Goal: Communication & Community: Answer question/provide support

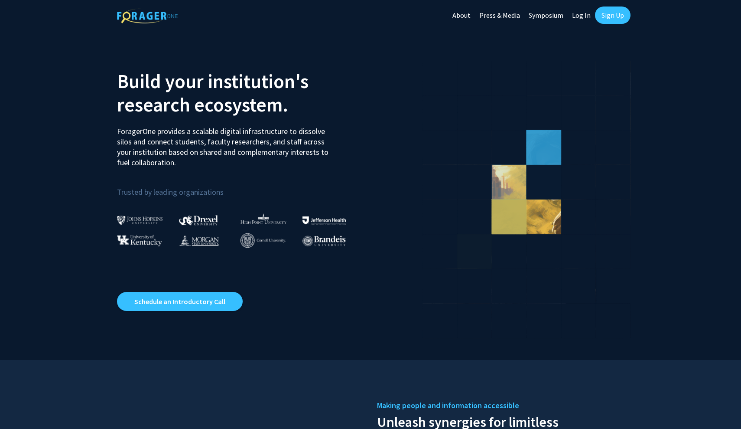
click at [587, 19] on link "Log In" at bounding box center [581, 15] width 27 height 30
select select
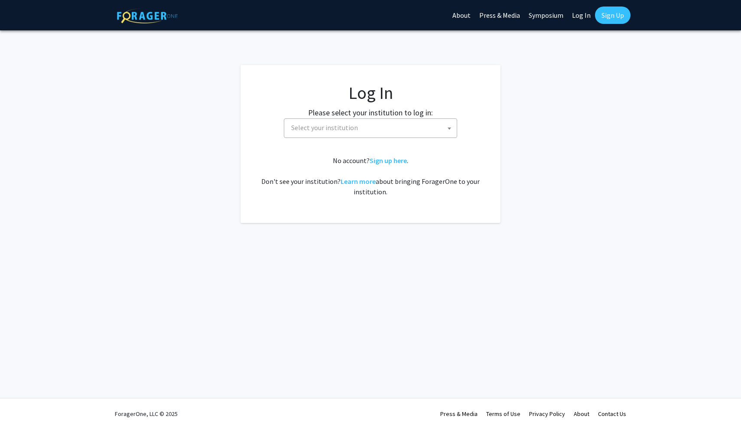
click at [400, 133] on span "Select your institution" at bounding box center [372, 128] width 169 height 18
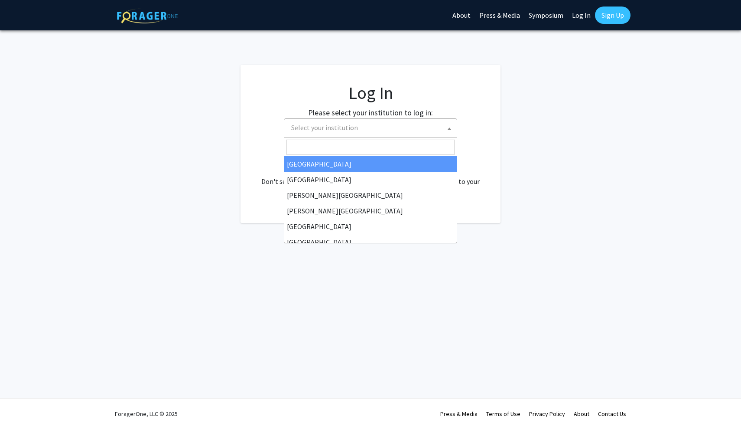
click at [581, 12] on link "Log In" at bounding box center [581, 15] width 27 height 30
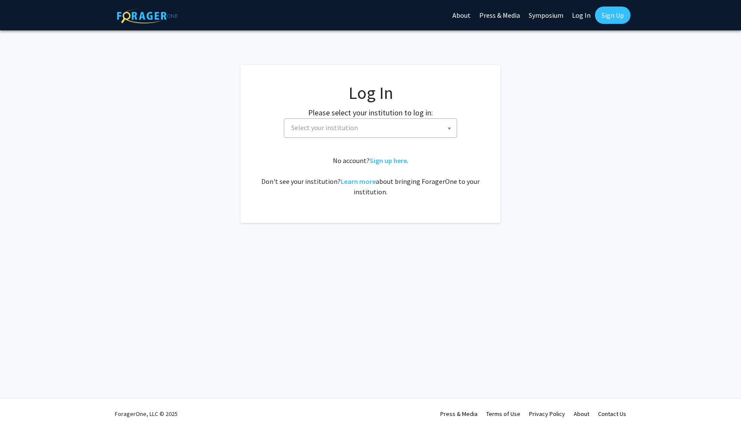
click at [581, 17] on link "Log In" at bounding box center [581, 15] width 27 height 30
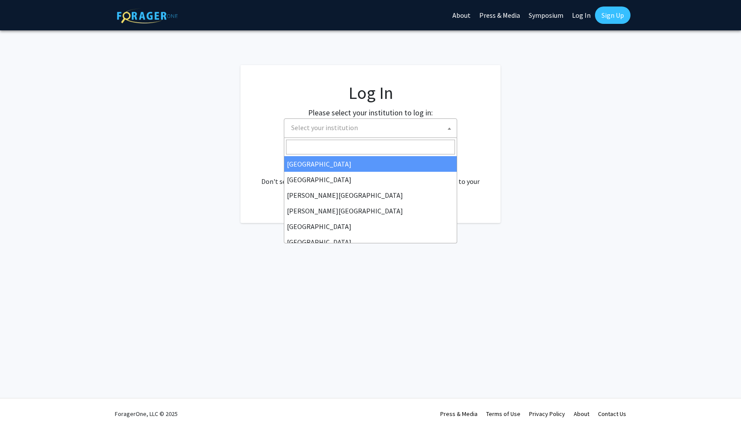
click at [380, 123] on span "Select your institution" at bounding box center [372, 128] width 169 height 18
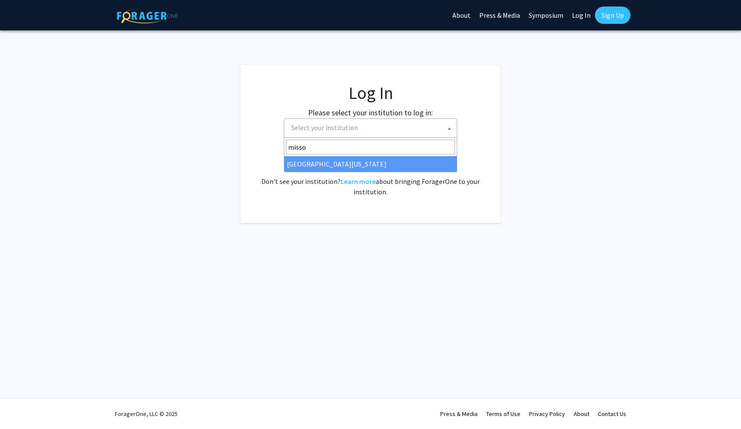
type input "misso"
select select "33"
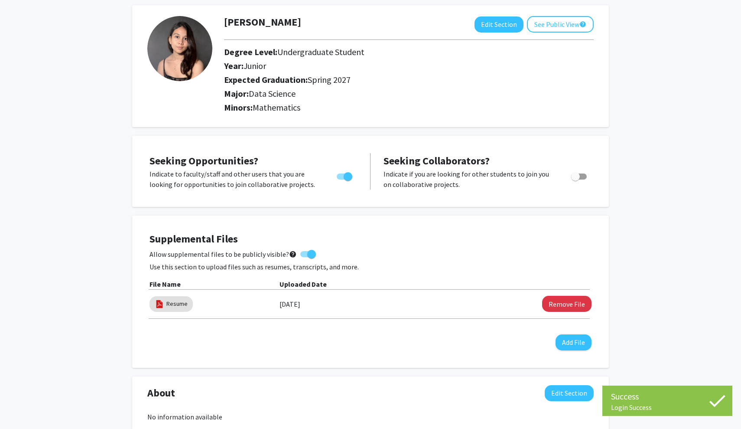
scroll to position [2, 0]
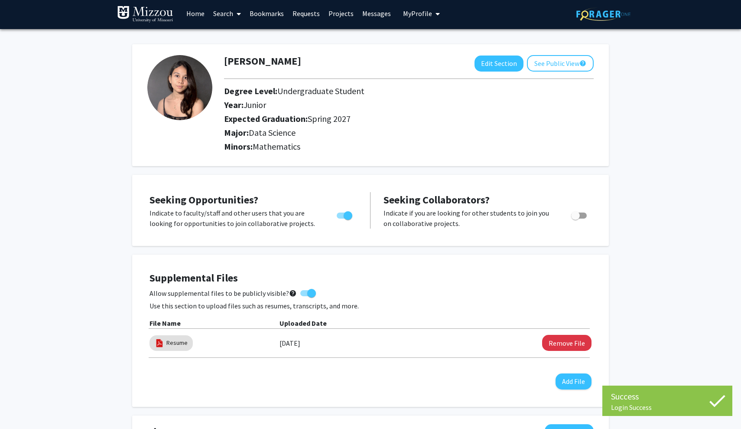
click at [365, 15] on link "Messages" at bounding box center [376, 13] width 37 height 30
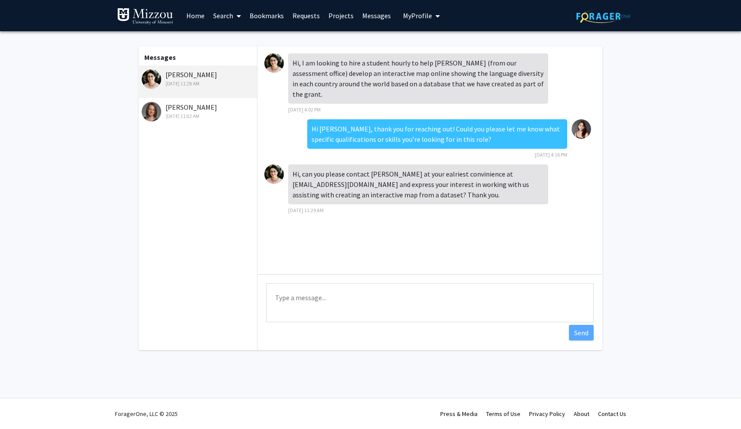
click at [185, 74] on div "Pilar Mendoza Oct 7, 2025 11:29 AM" at bounding box center [198, 78] width 113 height 18
click at [194, 16] on link "Home" at bounding box center [195, 15] width 27 height 30
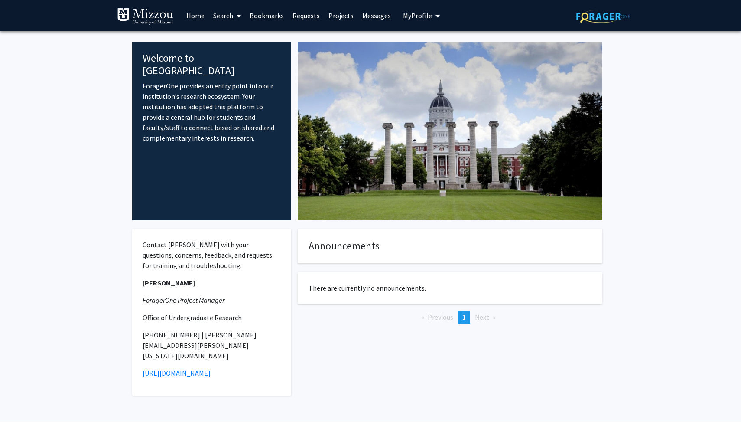
click at [221, 15] on link "Search" at bounding box center [227, 15] width 36 height 30
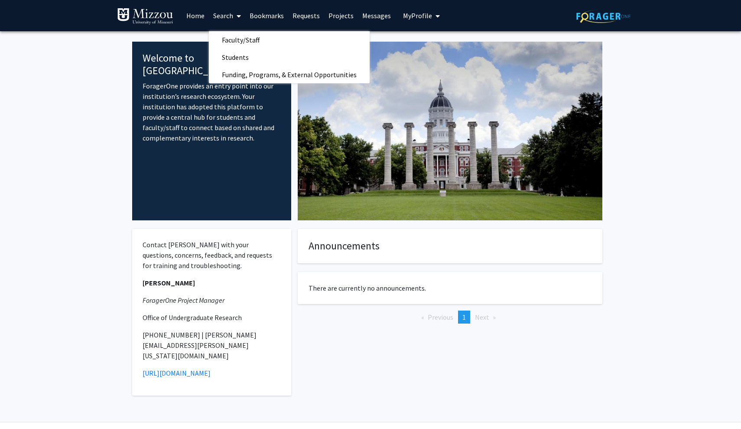
click at [261, 19] on link "Bookmarks" at bounding box center [266, 15] width 43 height 30
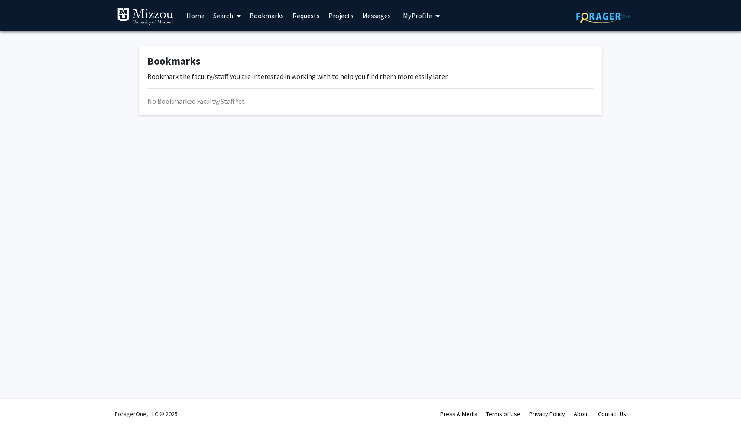
click at [294, 19] on link "Requests" at bounding box center [306, 15] width 36 height 30
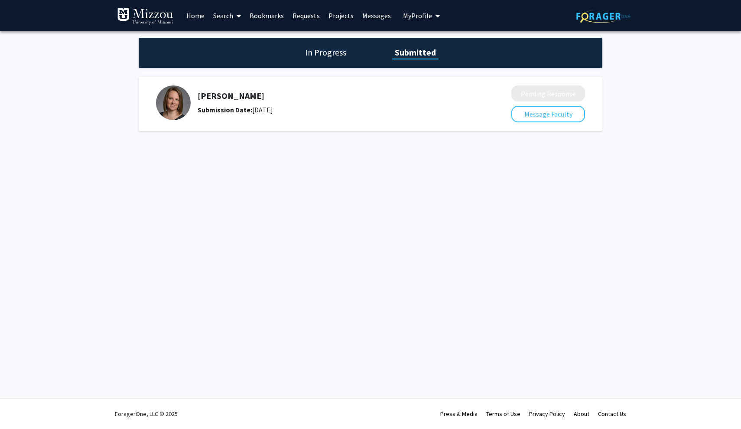
click at [363, 20] on link "Messages" at bounding box center [376, 15] width 37 height 30
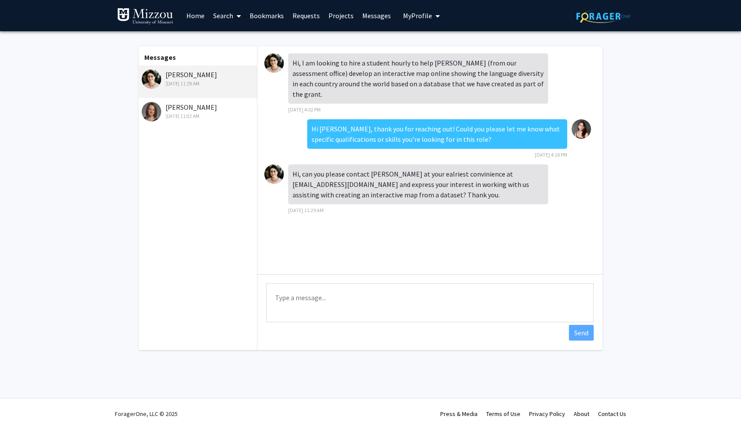
click at [337, 20] on link "Projects" at bounding box center [341, 15] width 34 height 30
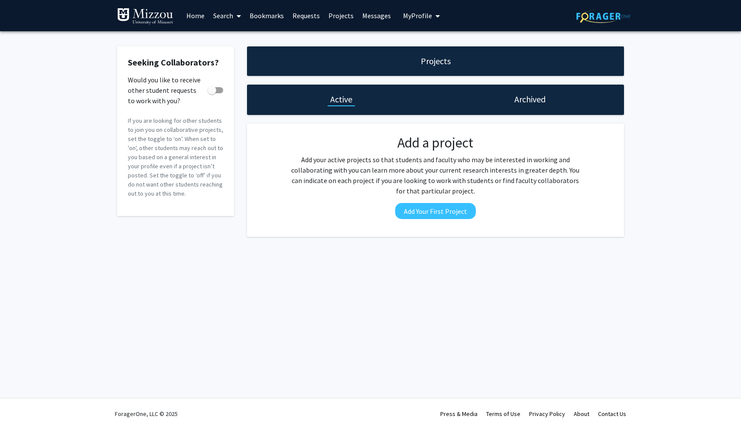
click at [195, 21] on link "Home" at bounding box center [195, 15] width 27 height 30
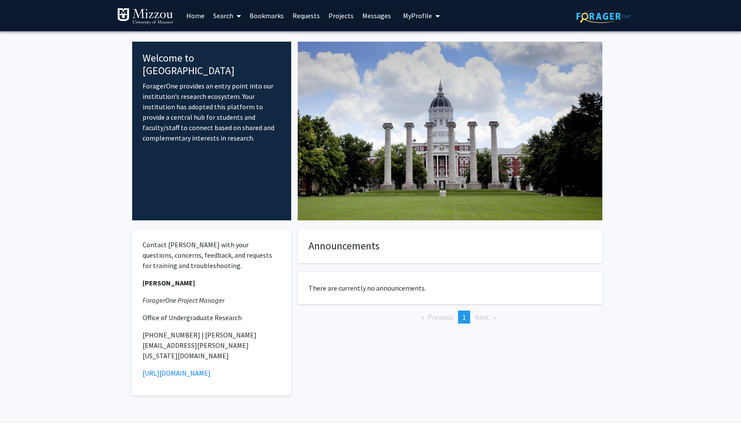
click at [227, 17] on link "Search" at bounding box center [227, 15] width 36 height 30
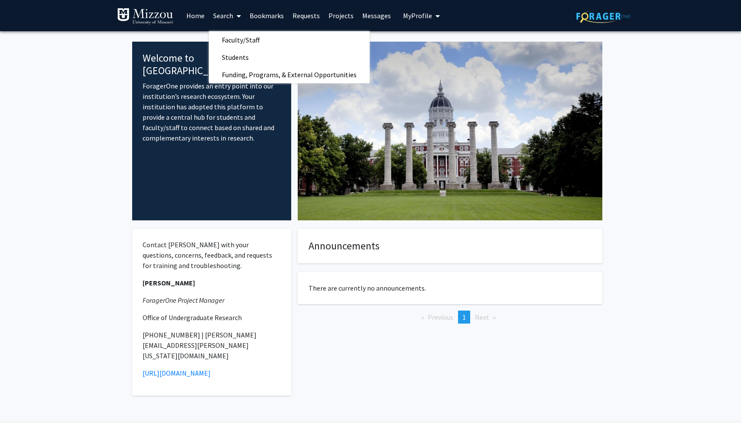
click at [266, 21] on link "Bookmarks" at bounding box center [266, 15] width 43 height 30
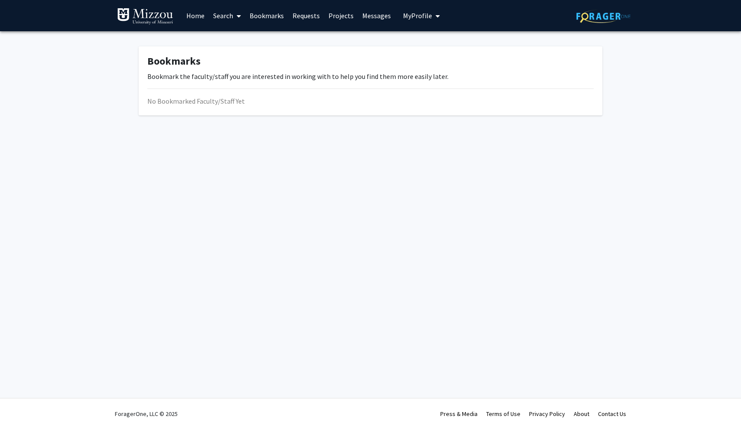
click at [301, 21] on link "Requests" at bounding box center [306, 15] width 36 height 30
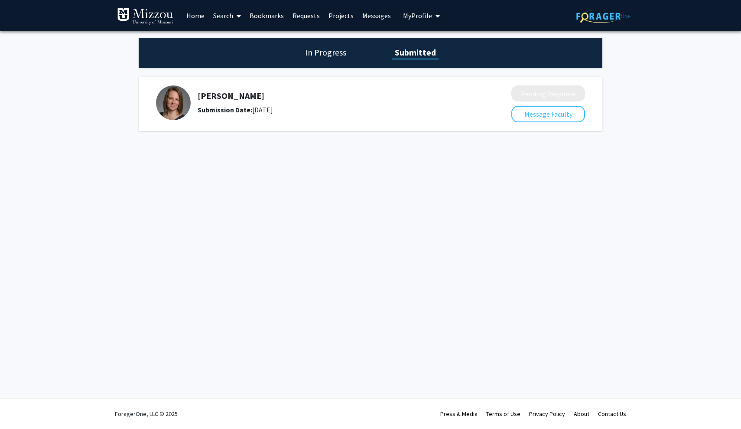
click at [225, 20] on link "Search" at bounding box center [227, 15] width 36 height 30
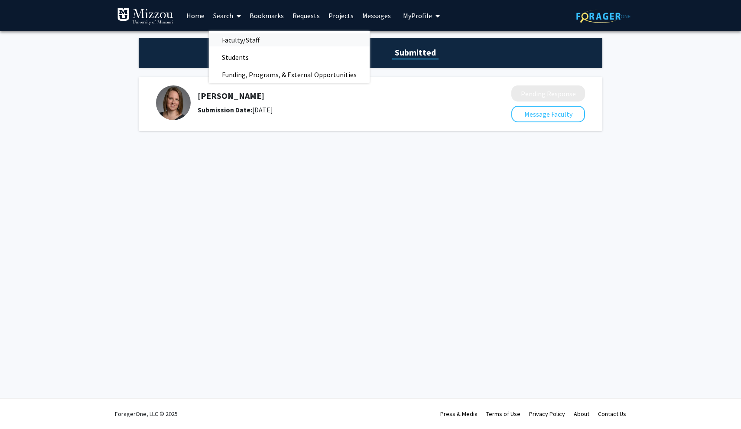
click at [228, 44] on span "Faculty/Staff" at bounding box center [241, 39] width 64 height 17
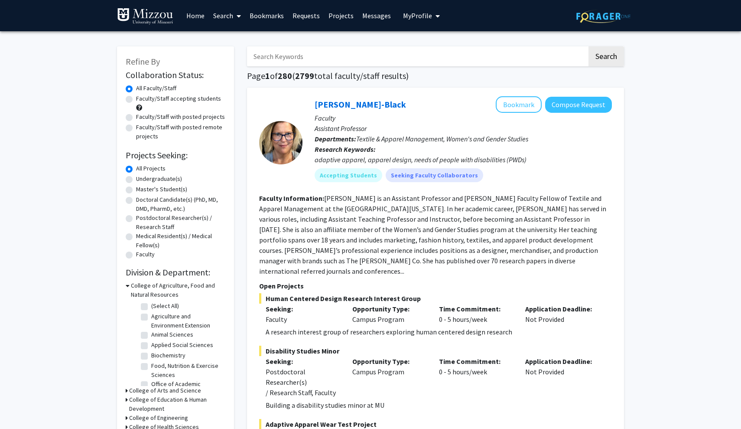
click at [278, 57] on input "Search Keywords" at bounding box center [417, 56] width 340 height 20
type input "shiv"
click at [606, 58] on button "Search" at bounding box center [607, 56] width 36 height 20
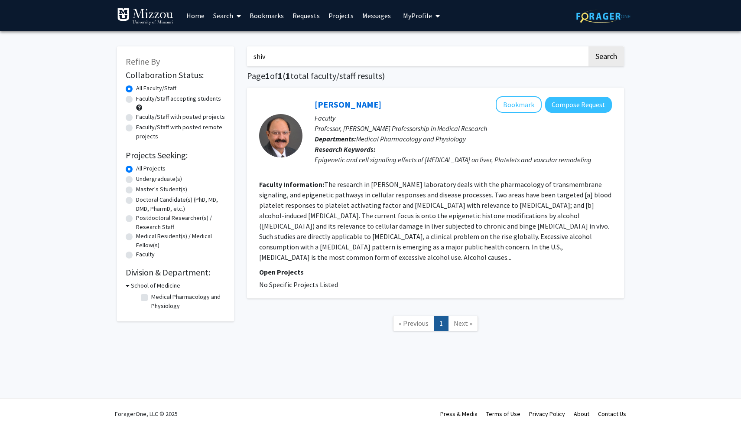
click at [160, 185] on div "Undergraduate(s)" at bounding box center [176, 179] width 100 height 10
click at [167, 191] on label "Master's Student(s)" at bounding box center [161, 189] width 51 height 9
click at [142, 190] on input "Master's Student(s)" at bounding box center [139, 188] width 6 height 6
radio input "true"
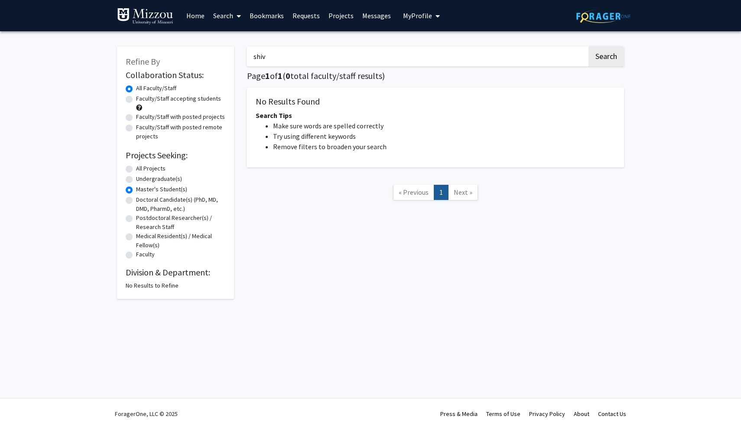
click at [183, 99] on label "Faculty/Staff accepting students" at bounding box center [178, 98] width 85 height 9
click at [142, 99] on input "Faculty/Staff accepting students" at bounding box center [139, 97] width 6 height 6
radio input "true"
click at [337, 20] on link "Projects" at bounding box center [341, 15] width 34 height 30
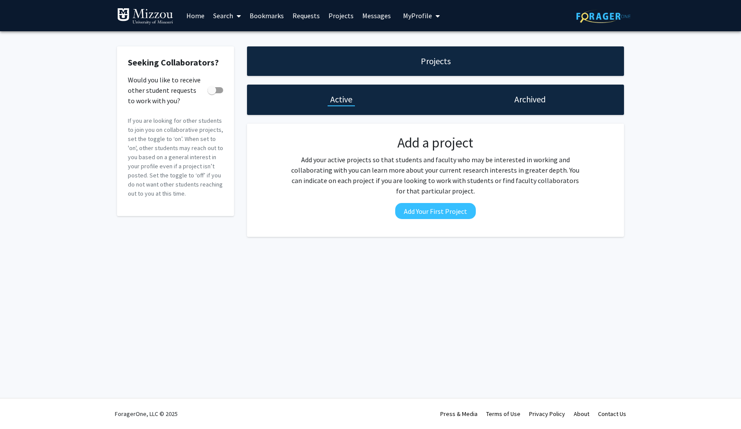
click at [405, 23] on button "My Profile" at bounding box center [422, 15] width 42 height 31
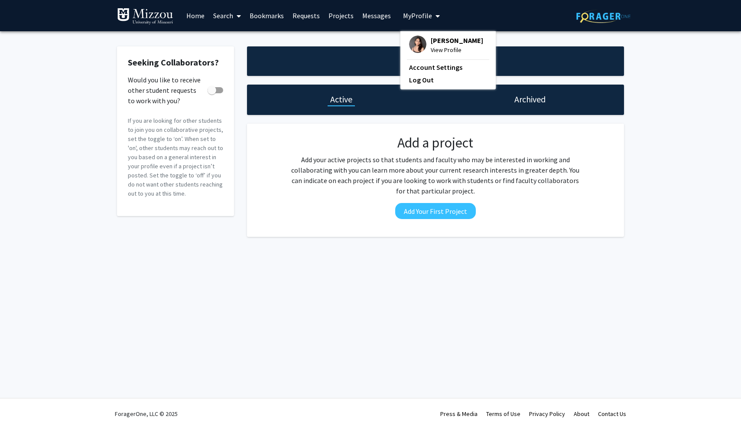
click at [303, 18] on link "Requests" at bounding box center [306, 15] width 36 height 30
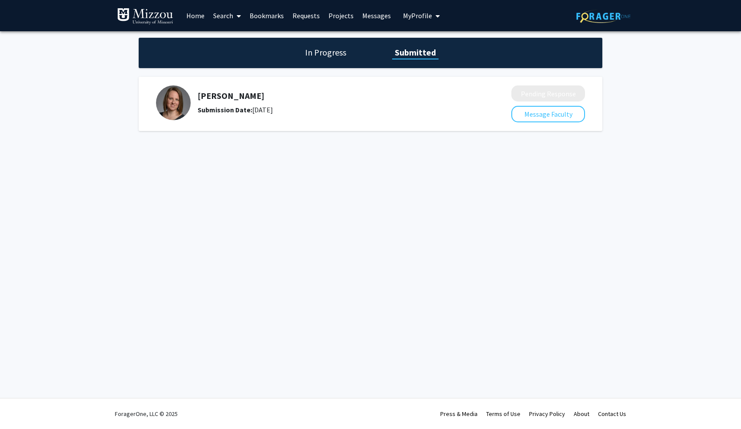
click at [374, 20] on link "Messages" at bounding box center [376, 15] width 37 height 30
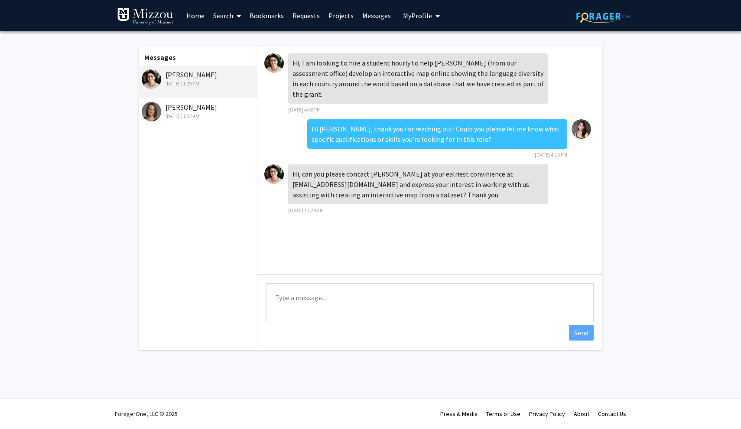
click at [153, 79] on img at bounding box center [152, 79] width 20 height 20
click at [275, 61] on img at bounding box center [274, 63] width 20 height 20
click at [274, 176] on img at bounding box center [274, 174] width 20 height 20
click at [274, 63] on img at bounding box center [274, 63] width 20 height 20
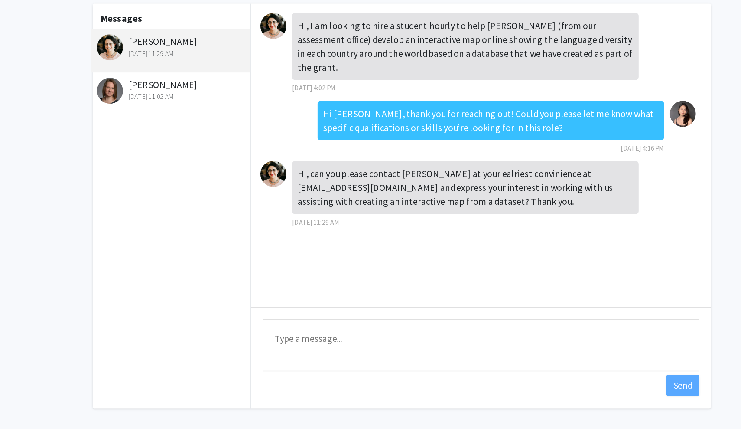
click at [264, 164] on img at bounding box center [274, 174] width 20 height 20
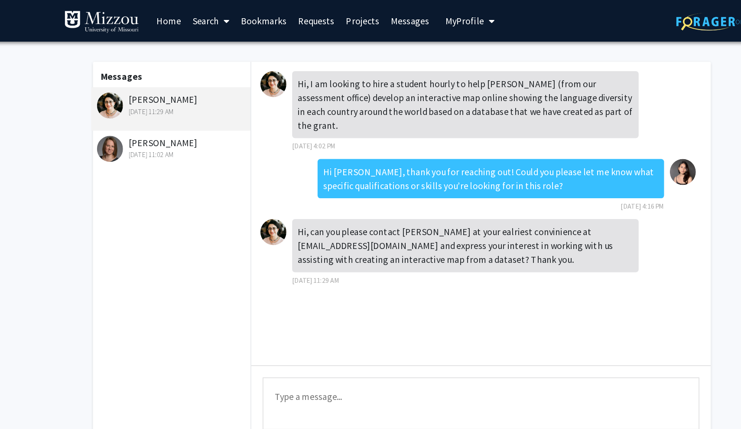
click at [264, 65] on img at bounding box center [274, 63] width 20 height 20
click at [142, 75] on div "Pilar Mendoza Oct 7, 2025 11:29 AM" at bounding box center [198, 78] width 113 height 18
click at [142, 79] on img at bounding box center [152, 79] width 20 height 20
click at [142, 84] on img at bounding box center [152, 79] width 20 height 20
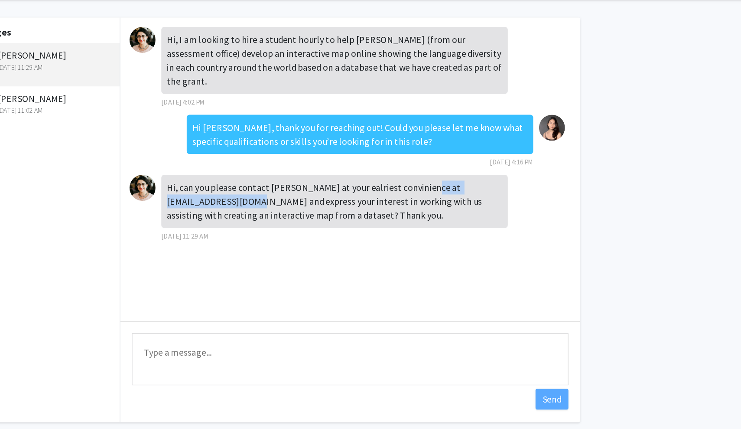
drag, startPoint x: 126, startPoint y: 152, endPoint x: 215, endPoint y: 152, distance: 89.3
click at [288, 164] on div "Hi, can you please contact Sankalp at your ealriest convinience at shivaprakash…" at bounding box center [418, 184] width 260 height 40
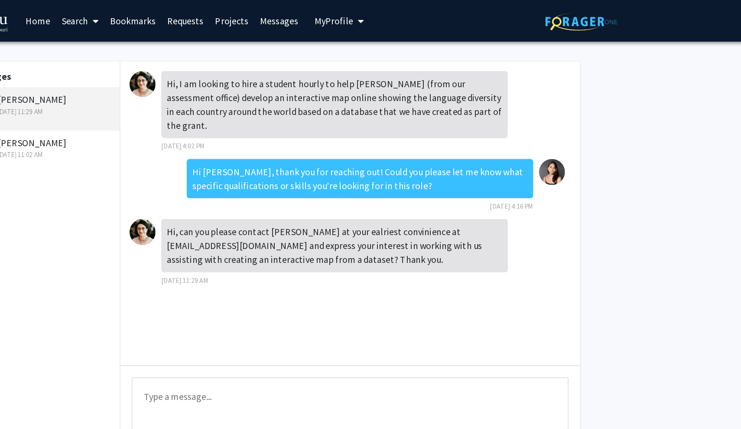
click at [281, 238] on div "Hi, I am looking to hire a student hourly to help Dr. Shivaprakash (from our as…" at bounding box center [430, 160] width 345 height 228
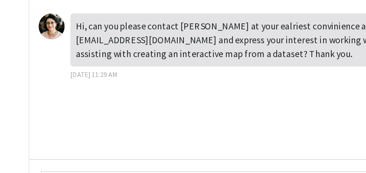
scroll to position [148, 75]
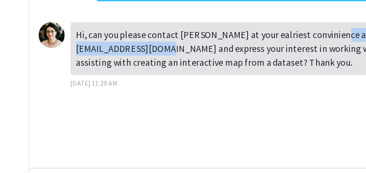
drag, startPoint x: 57, startPoint y: 37, endPoint x: 146, endPoint y: 36, distance: 88.9
click at [146, 36] on div "Hi, can you please contact Sankalp at your ealriest convinience at shivaprakash…" at bounding box center [233, 36] width 260 height 40
copy div "shivaprakashs@umsystem.edu"
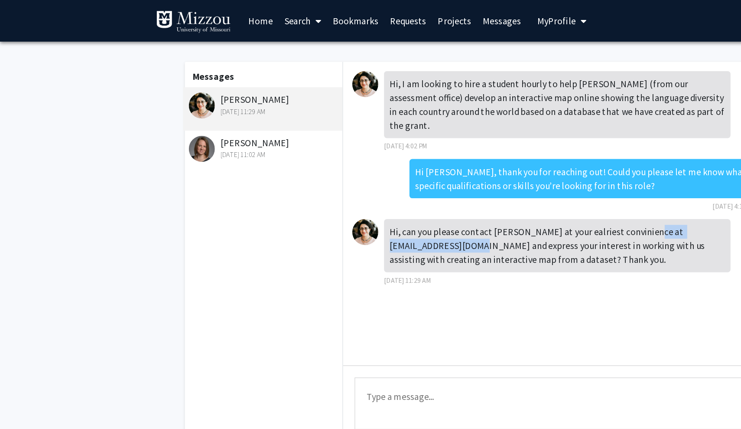
scroll to position [0, 0]
click at [419, 14] on span "My Profile" at bounding box center [417, 15] width 29 height 9
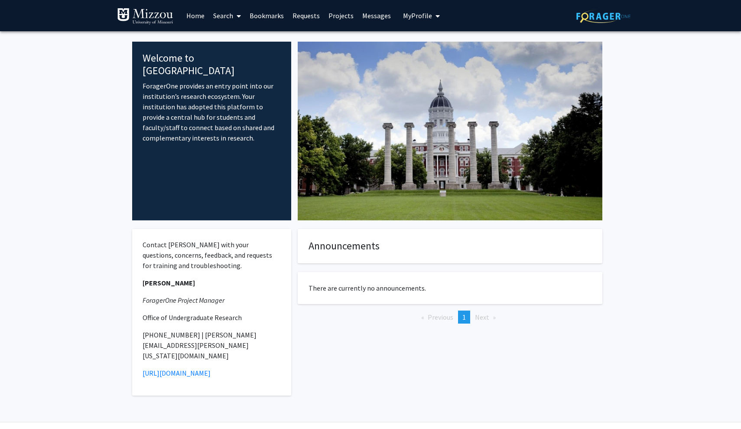
click at [373, 15] on link "Messages" at bounding box center [376, 15] width 37 height 30
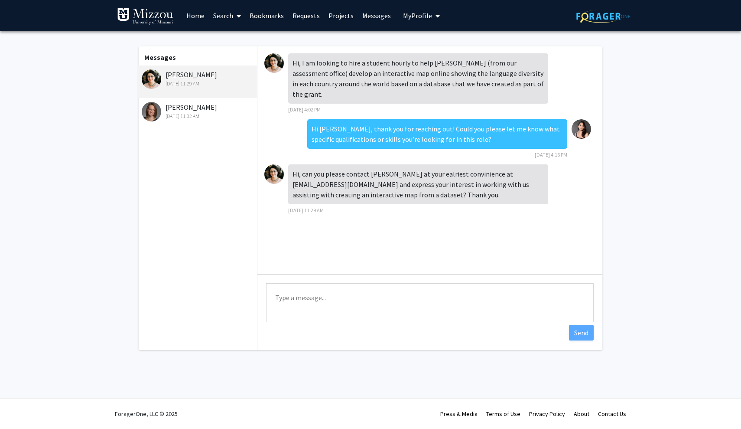
click at [372, 297] on textarea "Type a message" at bounding box center [430, 302] width 328 height 39
type textarea "Thanks for letting me know, I emailed him."
click at [578, 332] on button "Send" at bounding box center [581, 333] width 25 height 16
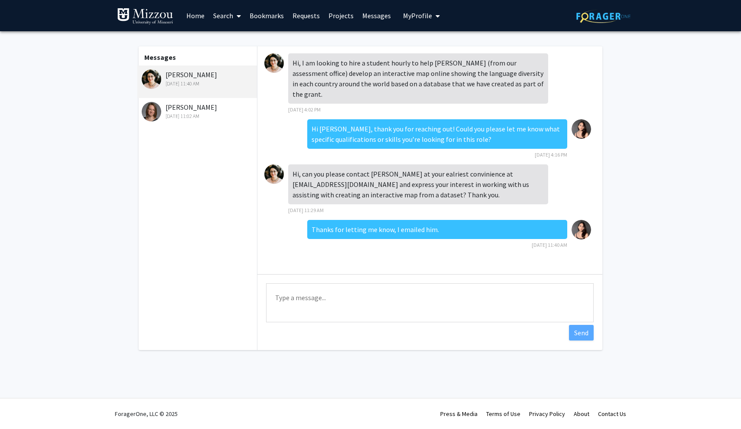
click at [372, 16] on link "Messages" at bounding box center [376, 15] width 37 height 30
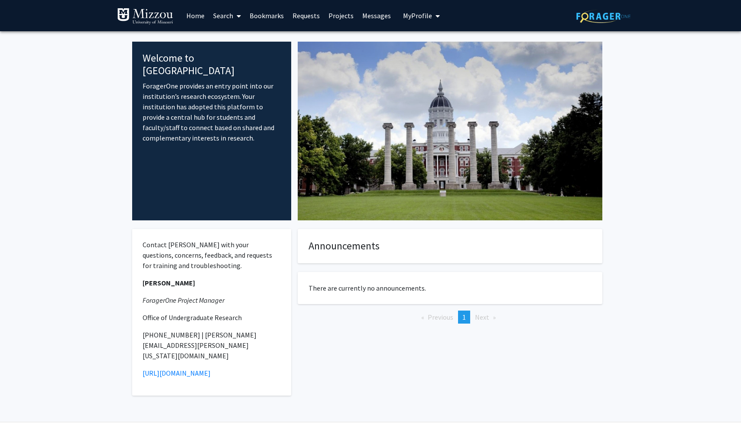
click at [377, 18] on link "Messages" at bounding box center [376, 15] width 37 height 30
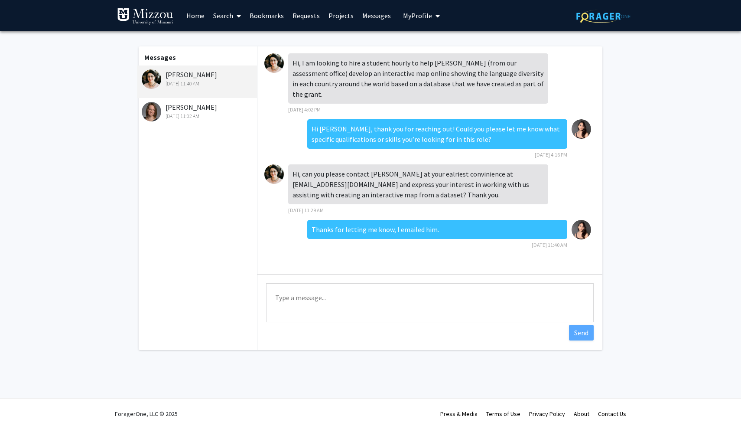
click at [193, 19] on link "Home" at bounding box center [195, 15] width 27 height 30
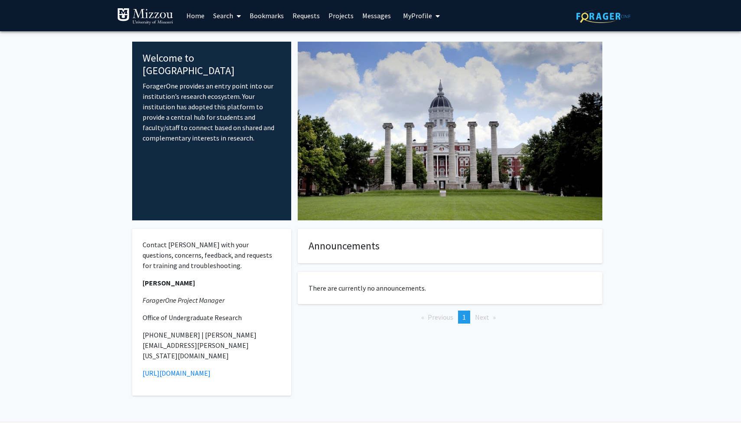
click at [270, 20] on link "Bookmarks" at bounding box center [266, 15] width 43 height 30
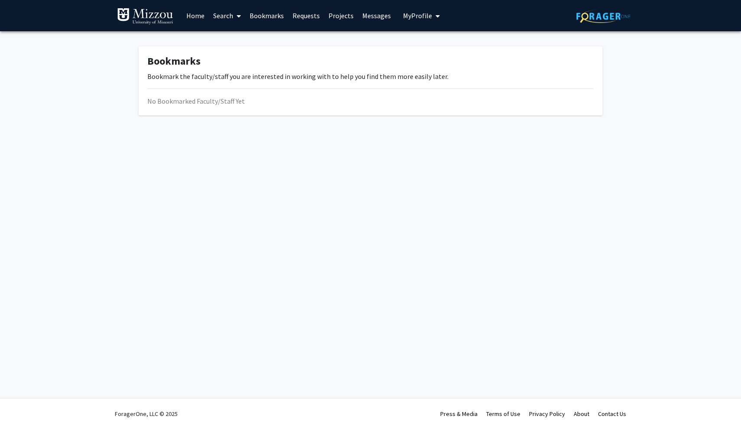
click at [310, 21] on link "Requests" at bounding box center [306, 15] width 36 height 30
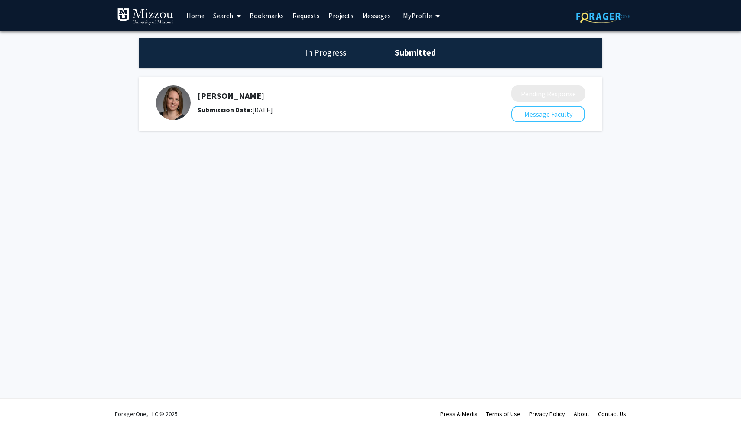
click at [193, 16] on link "Home" at bounding box center [195, 15] width 27 height 30
